Goal: Information Seeking & Learning: Learn about a topic

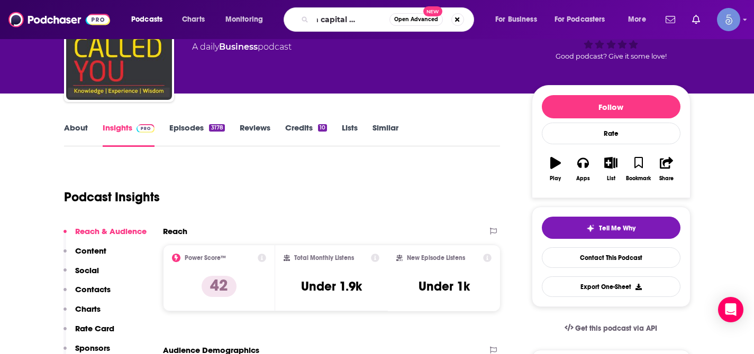
type input "Human capital leadership"
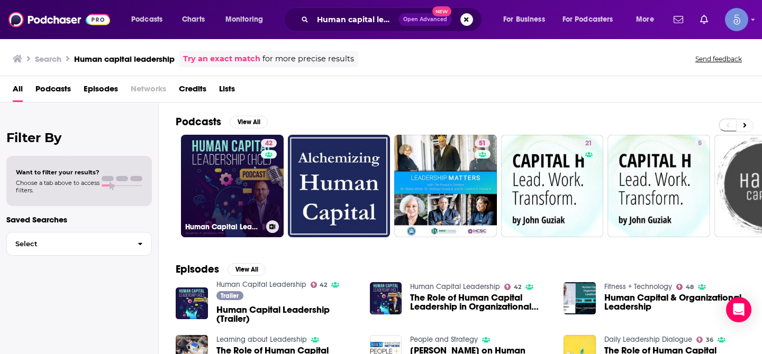
click at [234, 177] on link "42 Human Capital Leadership" at bounding box center [232, 186] width 103 height 103
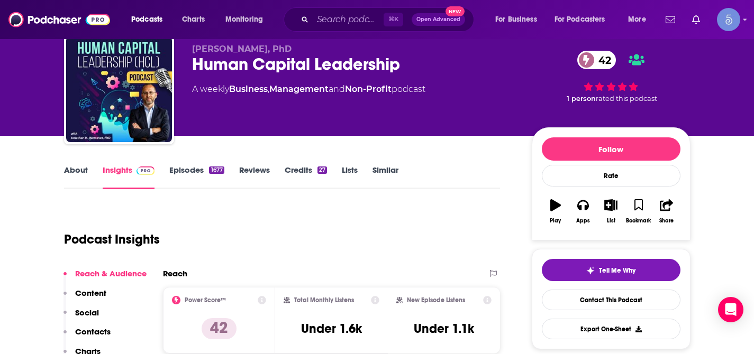
scroll to position [41, 0]
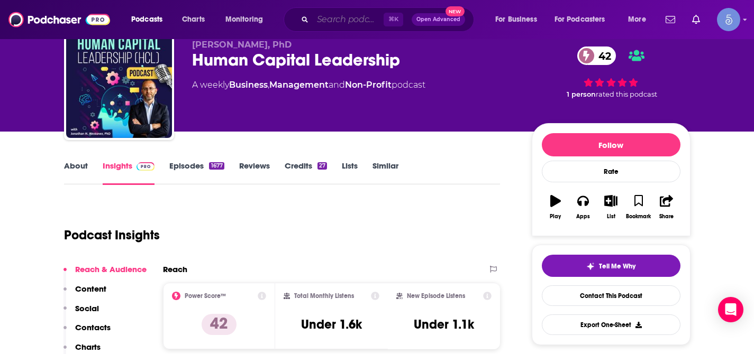
click at [349, 16] on input "Search podcasts, credits, & more..." at bounding box center [348, 19] width 71 height 17
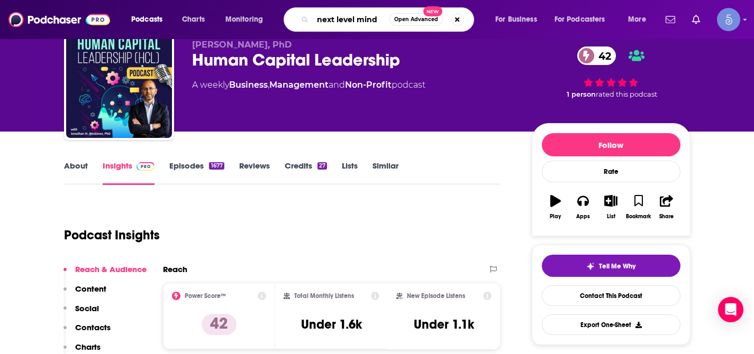
type input "next level minds"
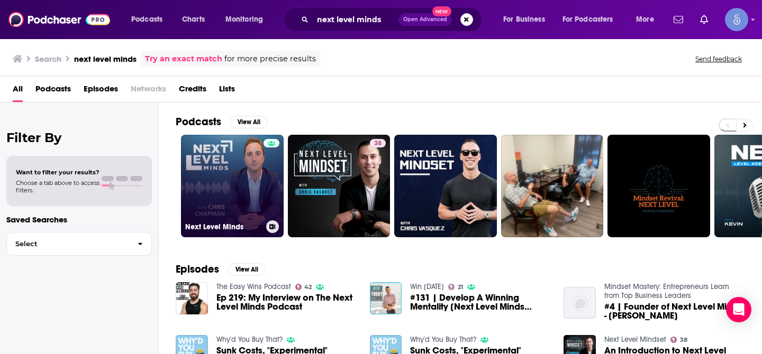
click at [236, 160] on link "Next Level Minds" at bounding box center [232, 186] width 103 height 103
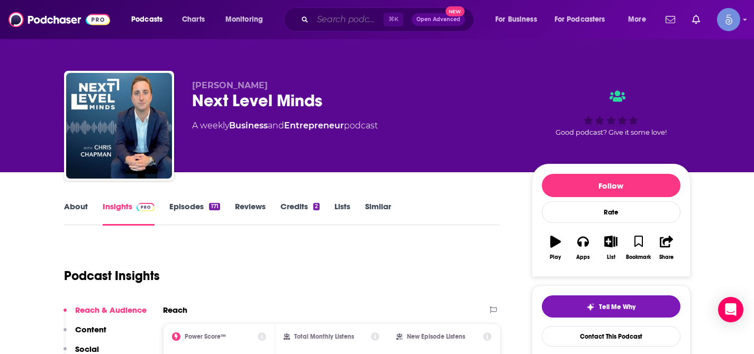
click at [347, 25] on input "Search podcasts, credits, & more..." at bounding box center [348, 19] width 71 height 17
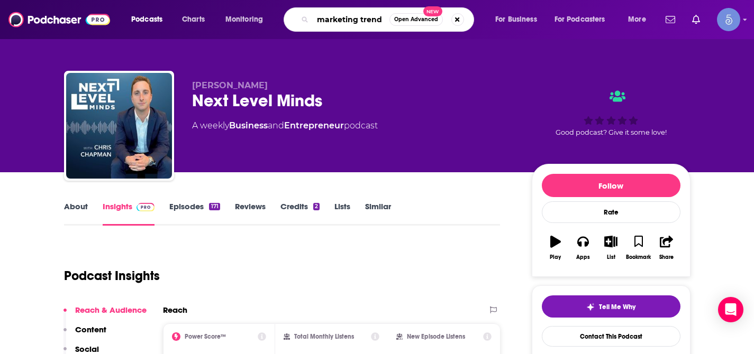
type input "marketing trends"
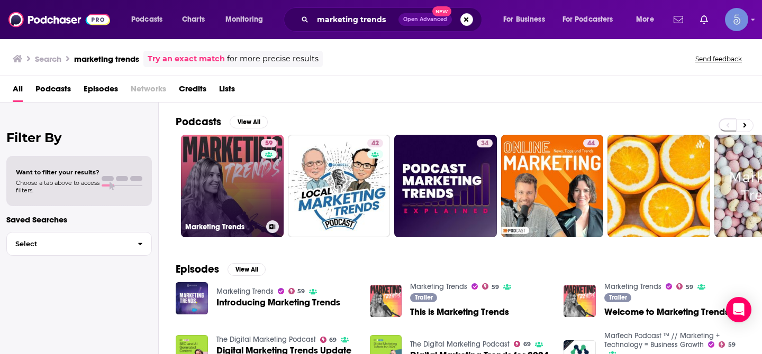
click at [231, 181] on link "59 Marketing Trends" at bounding box center [232, 186] width 103 height 103
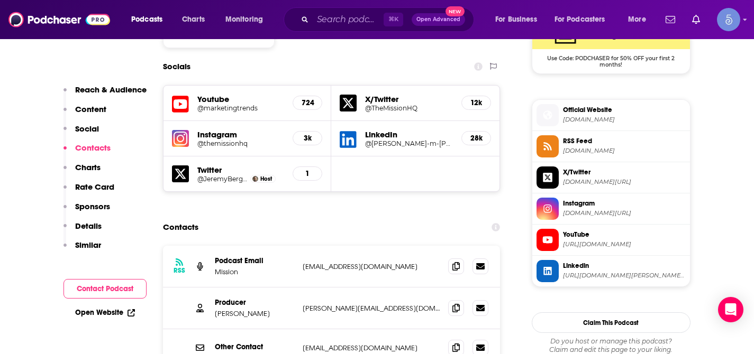
scroll to position [902, 0]
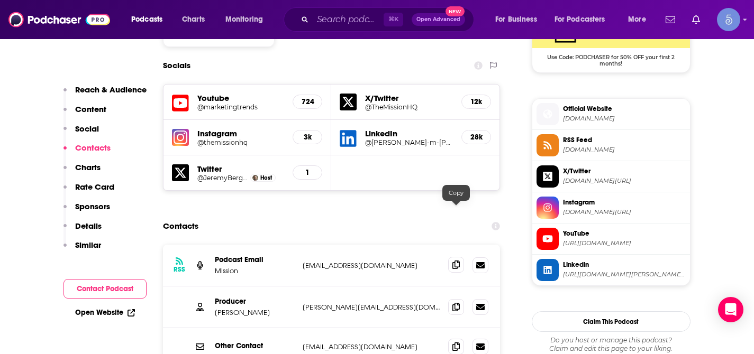
click at [459, 261] on icon at bounding box center [455, 265] width 7 height 8
click at [323, 23] on input "Search podcasts, credits, & more..." at bounding box center [348, 19] width 71 height 17
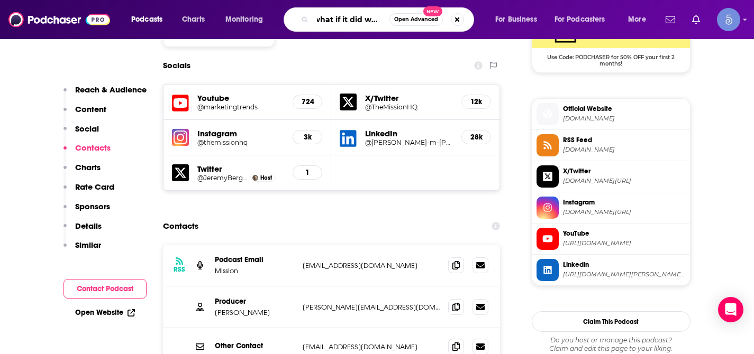
type input "what if it did work?"
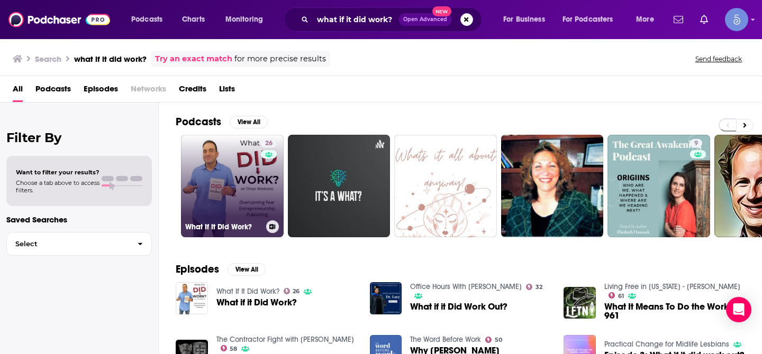
click at [230, 167] on link "26 What If It Did Work?" at bounding box center [232, 186] width 103 height 103
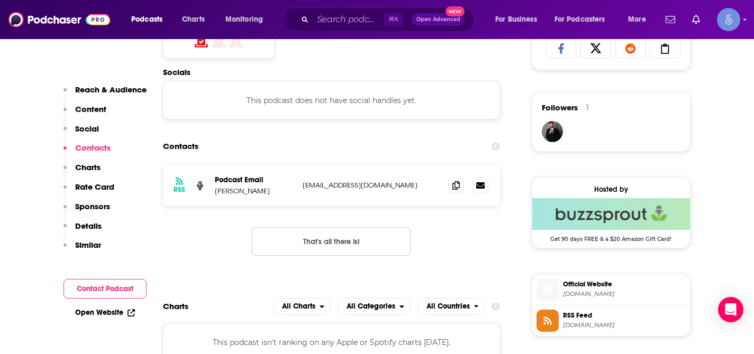
scroll to position [755, 0]
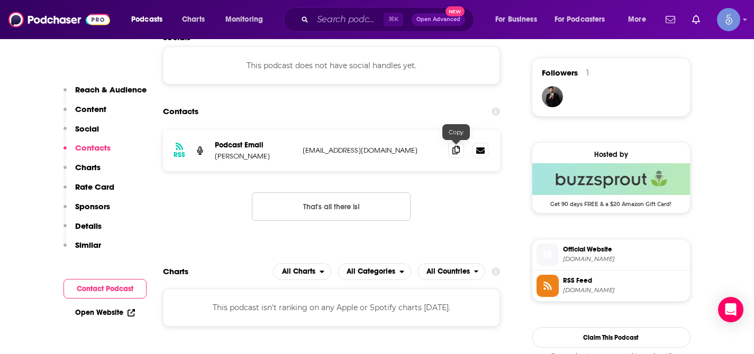
click at [459, 150] on icon at bounding box center [455, 150] width 7 height 8
click at [363, 22] on input "Search podcasts, credits, & more..." at bounding box center [348, 19] width 71 height 17
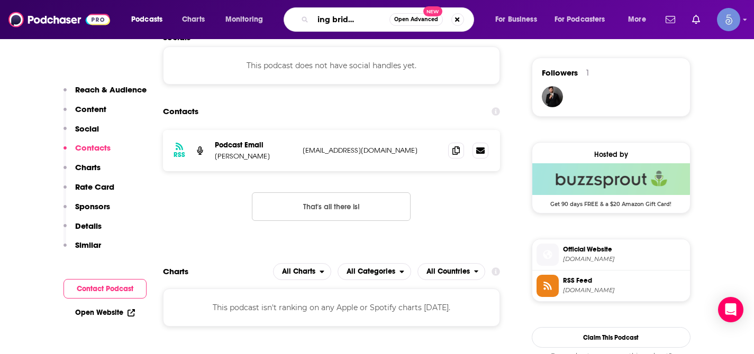
type input "becoming bridge builders"
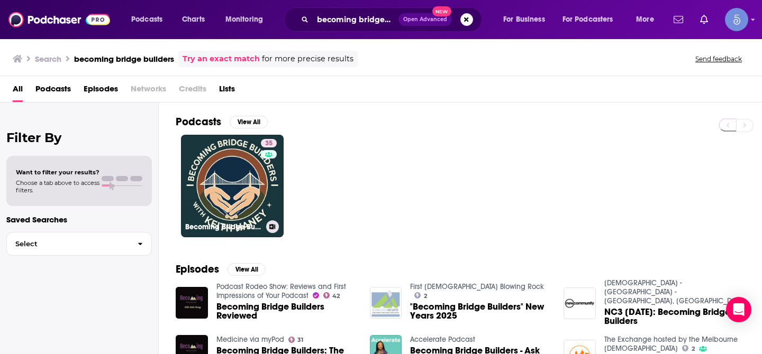
click at [252, 163] on link "35 Becoming Bridge Builders" at bounding box center [232, 186] width 103 height 103
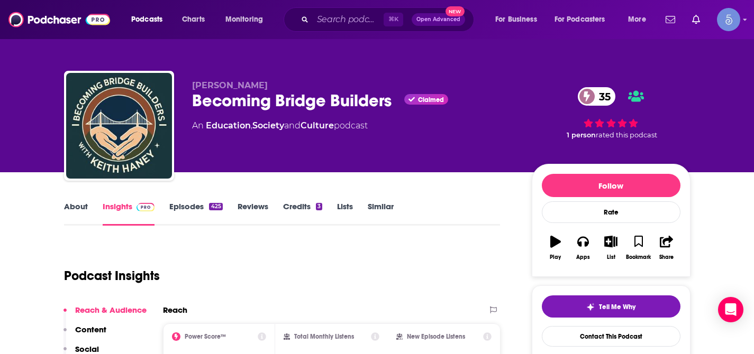
click at [72, 204] on link "About" at bounding box center [76, 213] width 24 height 24
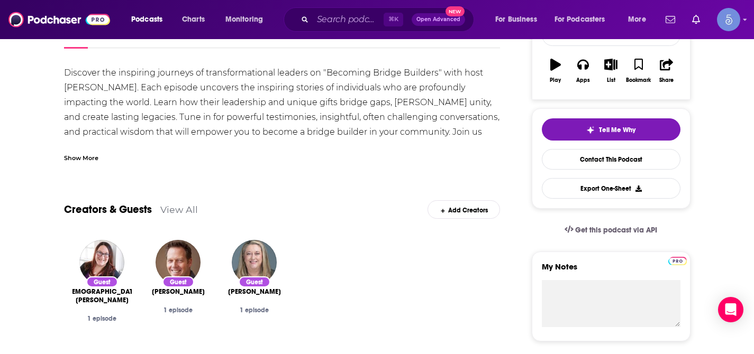
scroll to position [179, 0]
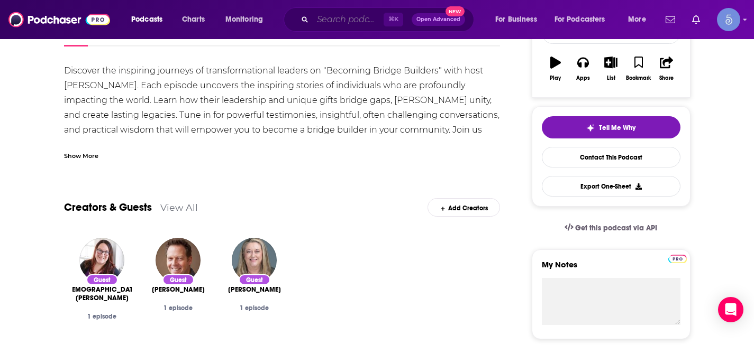
click at [338, 25] on input "Search podcasts, credits, & more..." at bounding box center [348, 19] width 71 height 17
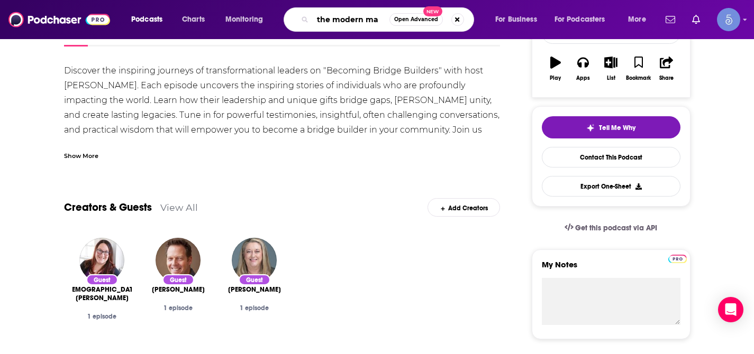
type input "the modern man"
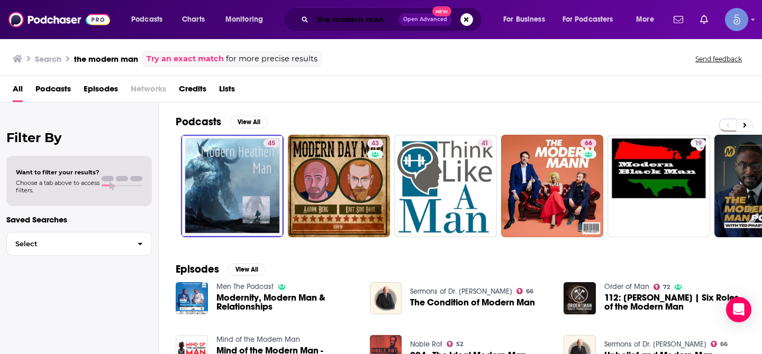
click at [380, 21] on input "the modern man" at bounding box center [356, 19] width 86 height 17
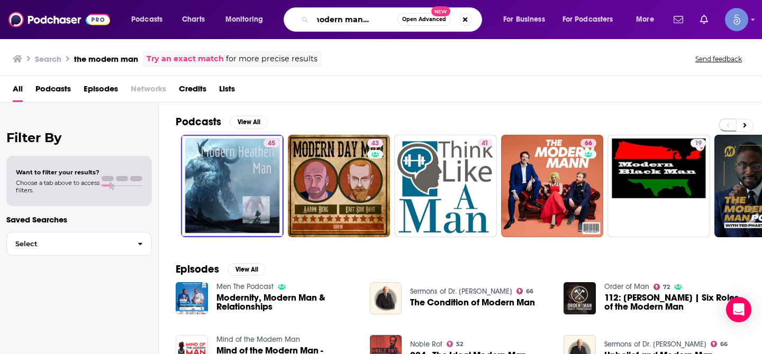
scroll to position [0, 24]
type input "the modern man podcast"
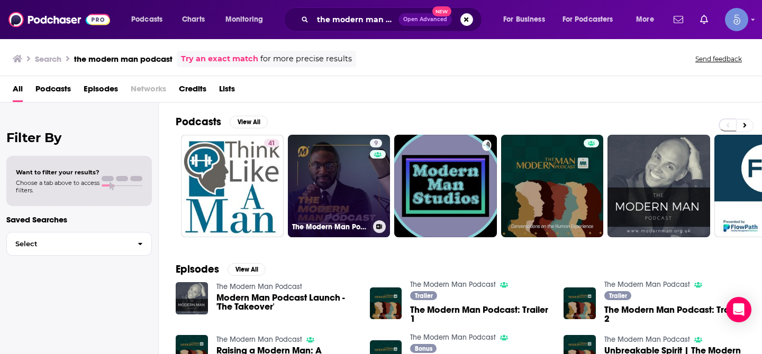
click at [350, 161] on link "9 The Modern Man Podcast" at bounding box center [339, 186] width 103 height 103
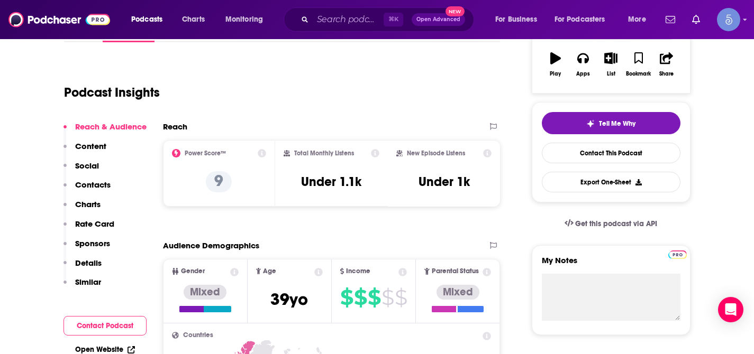
scroll to position [190, 0]
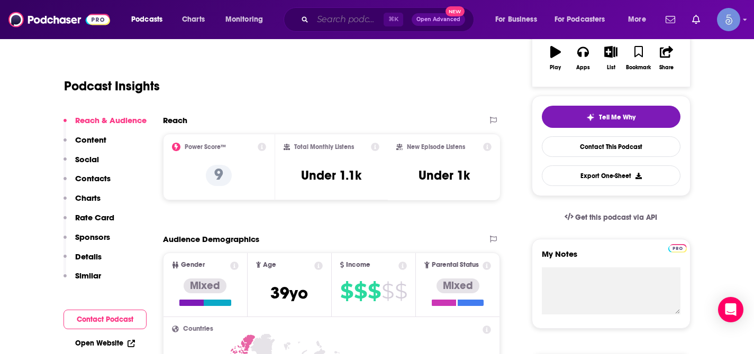
click at [355, 21] on input "Search podcasts, credits, & more..." at bounding box center [348, 19] width 71 height 17
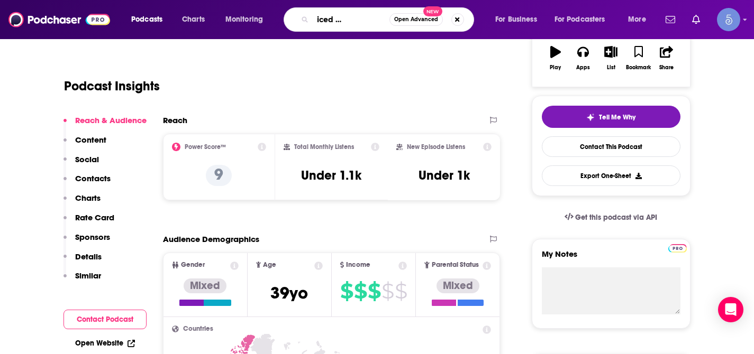
type input "the UnNoticed entrepreneur"
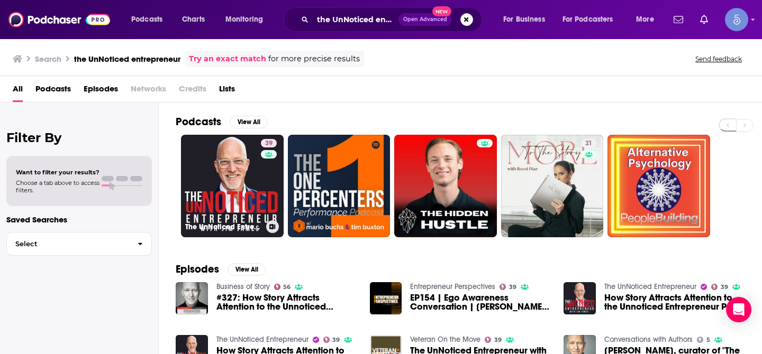
click at [259, 161] on link "39 The UnNoticed Entrepreneur" at bounding box center [232, 186] width 103 height 103
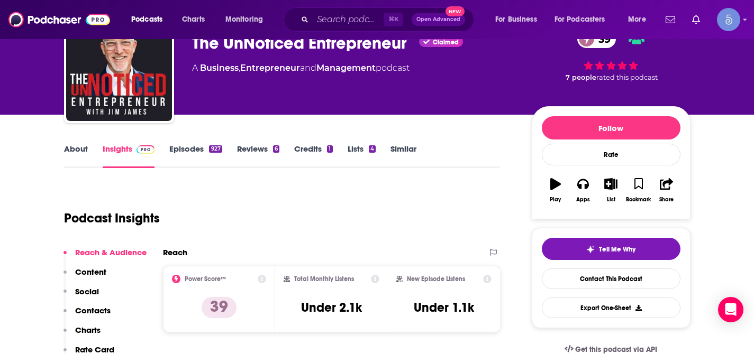
scroll to position [24, 0]
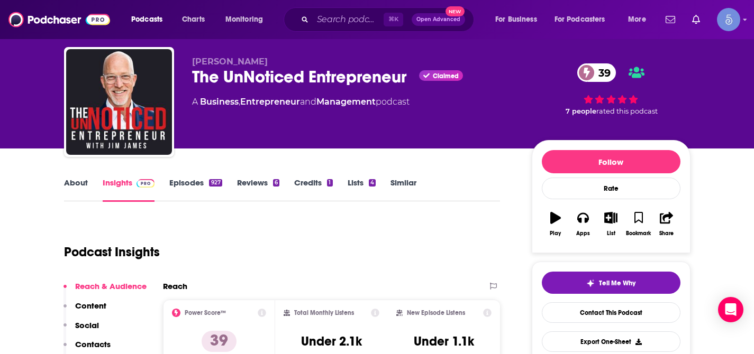
click at [78, 188] on link "About" at bounding box center [76, 190] width 24 height 24
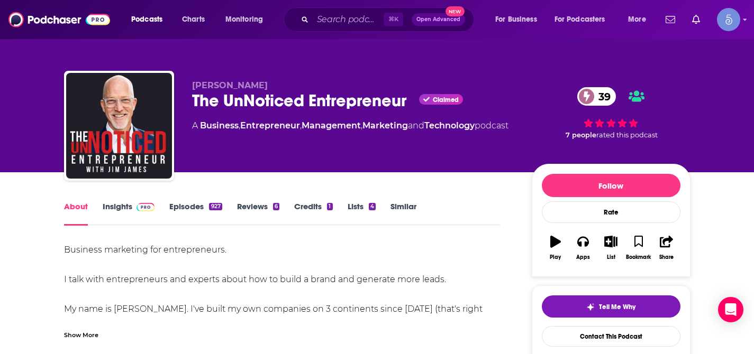
click at [113, 212] on link "Insights" at bounding box center [129, 213] width 52 height 24
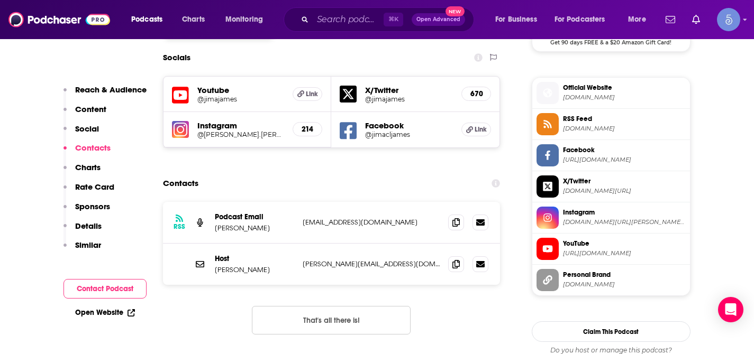
scroll to position [945, 0]
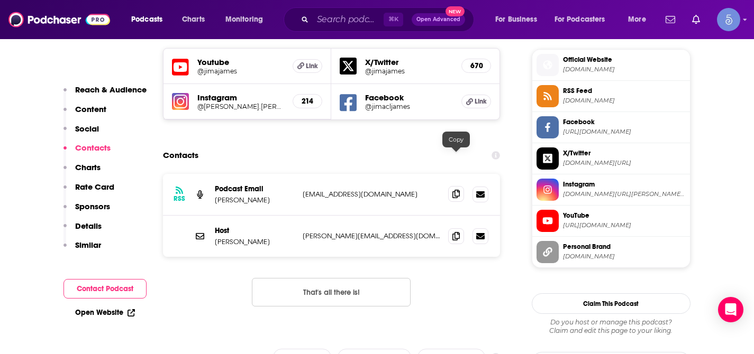
click at [456, 190] on icon at bounding box center [455, 194] width 7 height 8
click at [456, 228] on span at bounding box center [456, 236] width 16 height 16
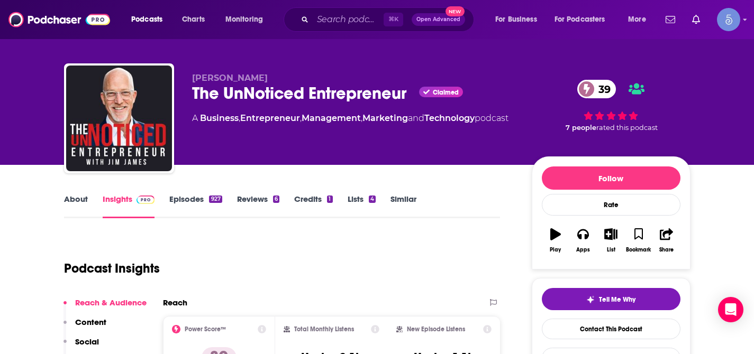
scroll to position [7, 0]
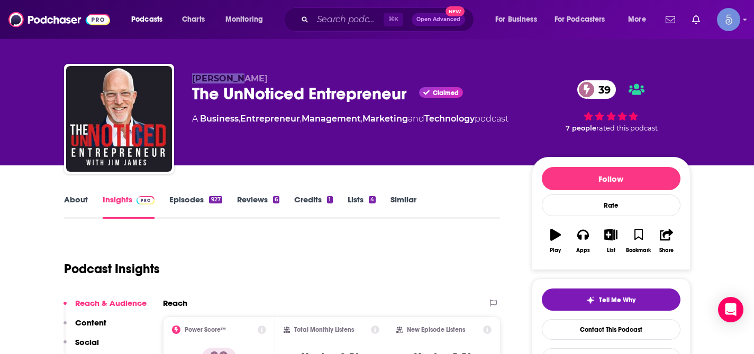
drag, startPoint x: 193, startPoint y: 79, endPoint x: 242, endPoint y: 76, distance: 48.7
click at [242, 76] on p "[PERSON_NAME]" at bounding box center [353, 79] width 323 height 10
copy span "[PERSON_NAME]"
click at [331, 23] on input "Search podcasts, credits, & more..." at bounding box center [348, 19] width 71 height 17
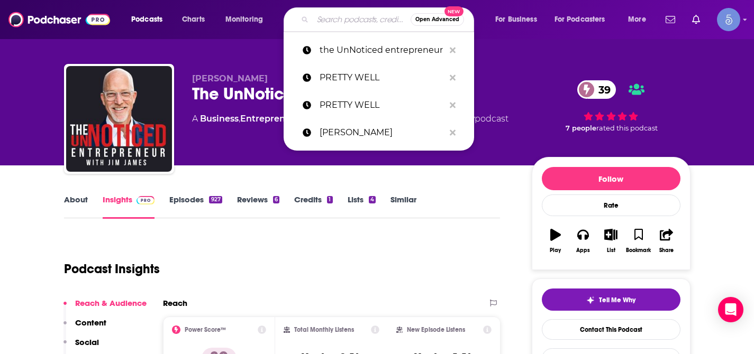
paste input "Everything is Personal"
type input "Everything is Personal"
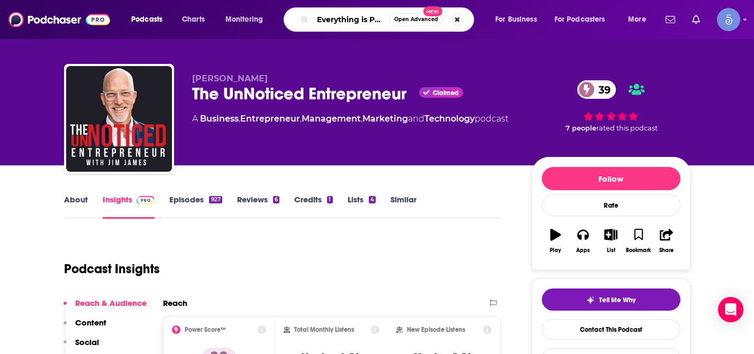
scroll to position [0, 20]
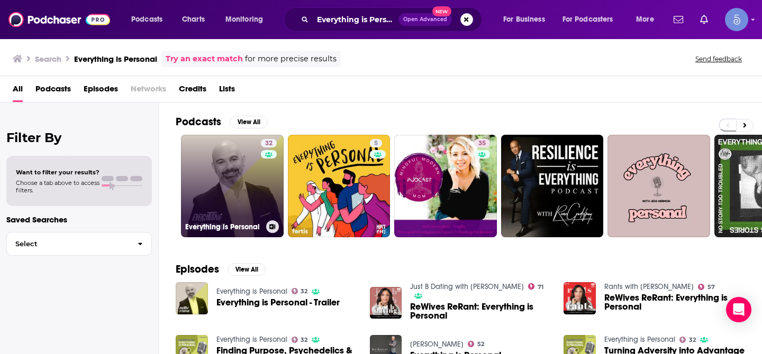
click at [230, 192] on link "32 Everything is Personal" at bounding box center [232, 186] width 103 height 103
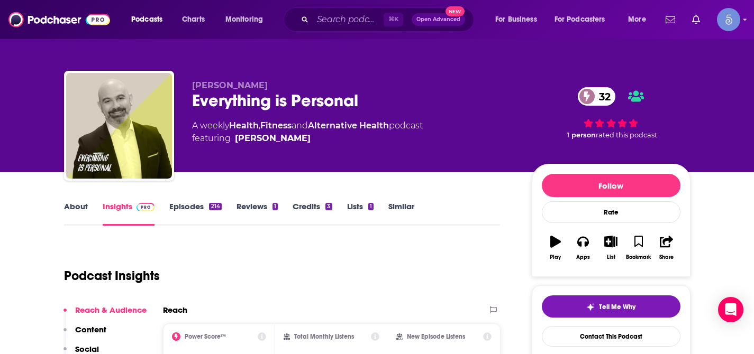
scroll to position [40, 0]
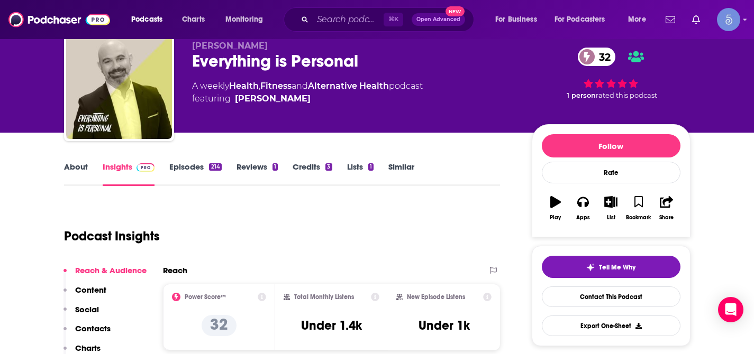
click at [86, 309] on p "Social" at bounding box center [87, 310] width 24 height 10
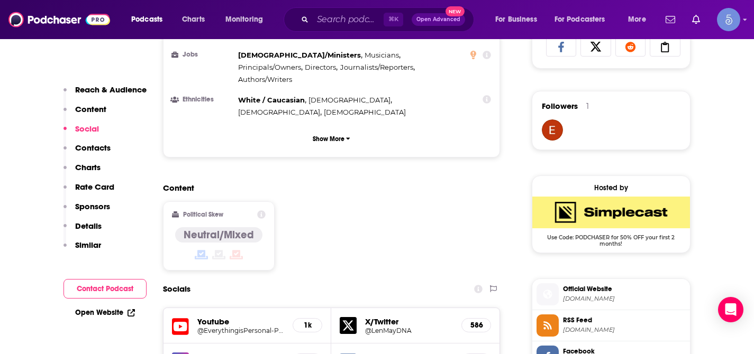
scroll to position [781, 0]
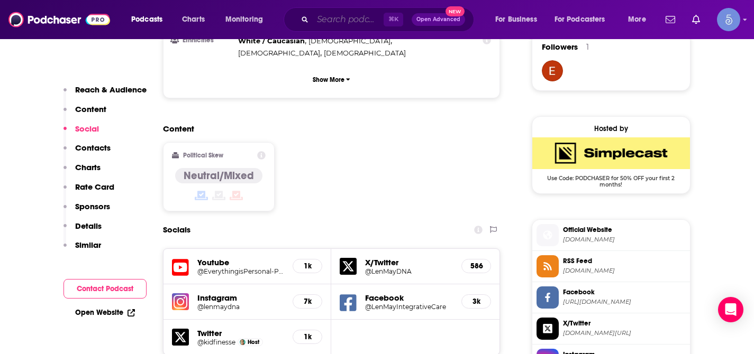
click at [337, 20] on input "Search podcasts, credits, & more..." at bounding box center [348, 19] width 71 height 17
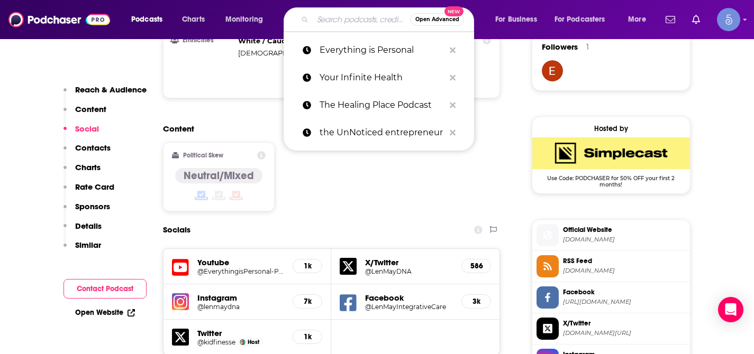
paste input "Accelerated Health with [PERSON_NAME]"
type input "Accelerated Health with [PERSON_NAME]"
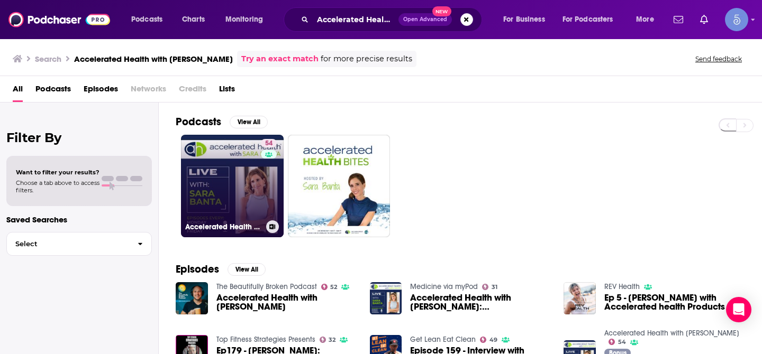
click at [243, 153] on link "54 Accelerated Health with [PERSON_NAME]" at bounding box center [232, 186] width 103 height 103
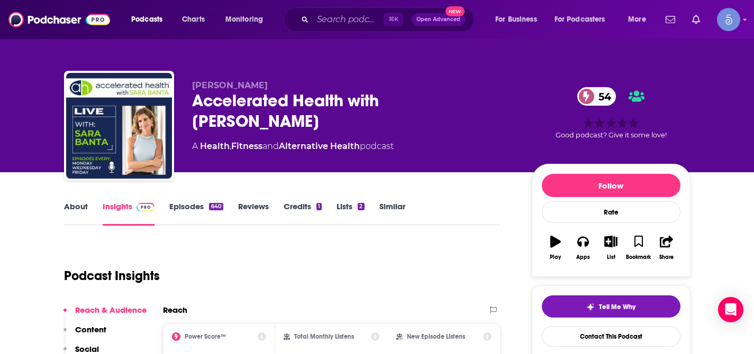
scroll to position [50, 0]
